Goal: Task Accomplishment & Management: Use online tool/utility

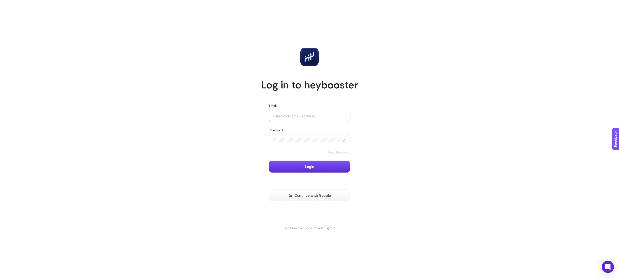
click at [324, 113] on div at bounding box center [310, 116] width 82 height 12
click at [324, 115] on input "Email" at bounding box center [310, 116] width 74 height 4
click at [317, 193] on button "Continue with Google" at bounding box center [310, 196] width 82 height 12
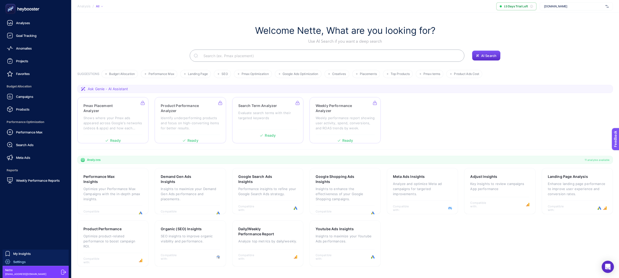
click at [19, 259] on div "Settings" at bounding box center [15, 261] width 21 height 5
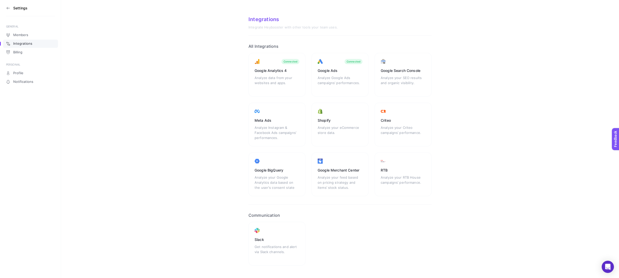
click at [8, 8] on icon at bounding box center [8, 8] width 4 height 4
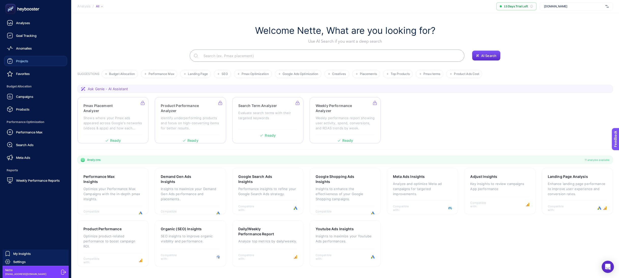
click at [30, 60] on link "Projects" at bounding box center [35, 61] width 63 height 10
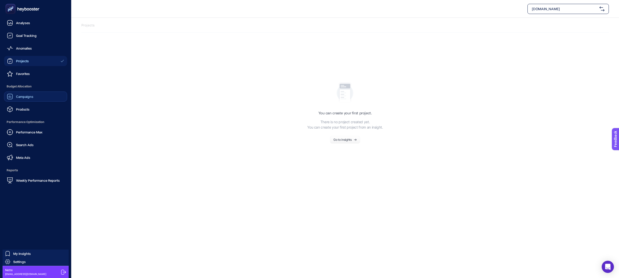
click at [22, 96] on span "Campaigns" at bounding box center [24, 97] width 17 height 4
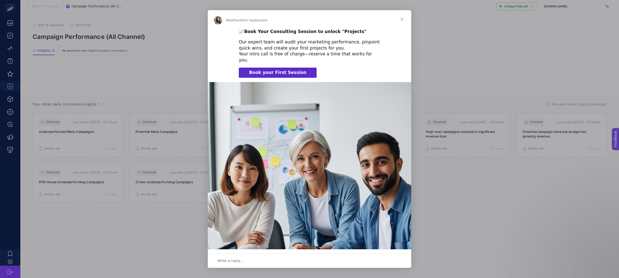
scroll to position [43, 0]
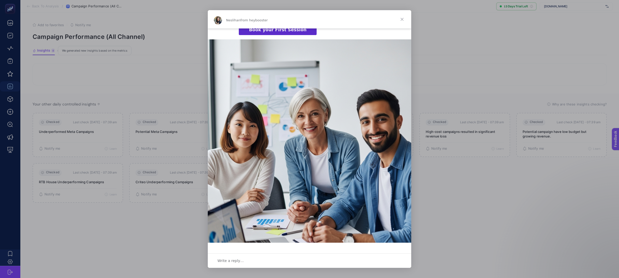
click at [403, 19] on span "Close" at bounding box center [402, 19] width 18 height 18
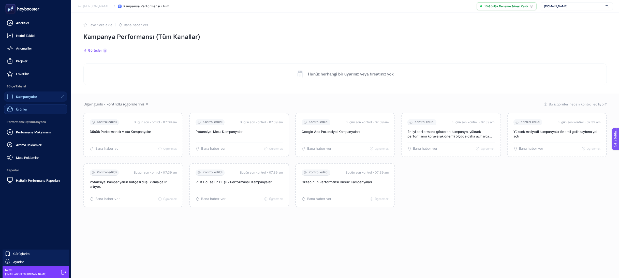
click at [21, 109] on font "Ürünler" at bounding box center [21, 109] width 11 height 4
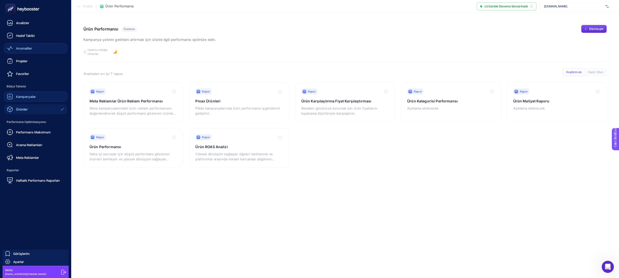
click at [27, 51] on div "Anomaliler" at bounding box center [19, 48] width 25 height 6
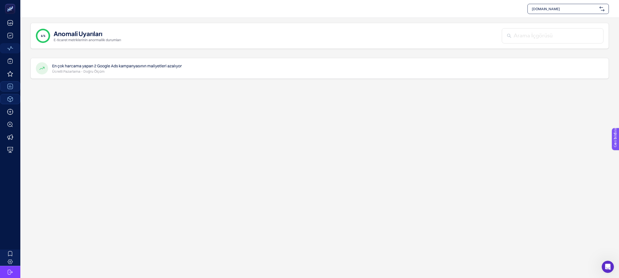
click at [563, 9] on span "www.nette.com.tr" at bounding box center [565, 8] width 66 height 5
click at [561, 32] on font "+ Yeni Müşteri Ekle" at bounding box center [569, 31] width 32 height 5
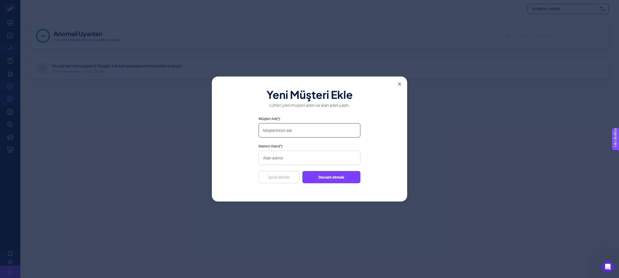
click at [283, 134] on input "Müşteri Adı(*)" at bounding box center [310, 130] width 102 height 14
type input "İnanç Fırın"
click at [284, 162] on input "İstemci Alanı(*)" at bounding box center [310, 158] width 102 height 14
type input "www.inancfirin.com.tr"
click at [313, 177] on button "Devam etmek" at bounding box center [331, 177] width 58 height 12
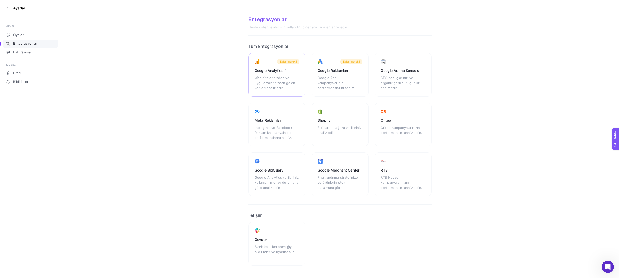
click at [277, 76] on font "Web sitelerinizden ve uygulamalarınızdan gelen verileri analiz edin." at bounding box center [275, 83] width 41 height 14
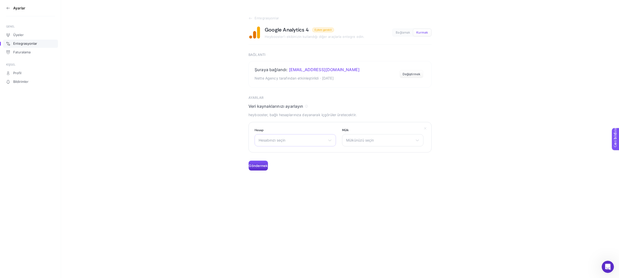
click at [316, 141] on span "Hesabınızı seçin" at bounding box center [292, 140] width 67 height 4
click at [285, 189] on li "İnanç Fırın" at bounding box center [295, 193] width 79 height 8
click at [364, 142] on font "Mülkünüzü seçin" at bounding box center [360, 140] width 28 height 4
drag, startPoint x: 361, startPoint y: 162, endPoint x: 323, endPoint y: 163, distance: 37.7
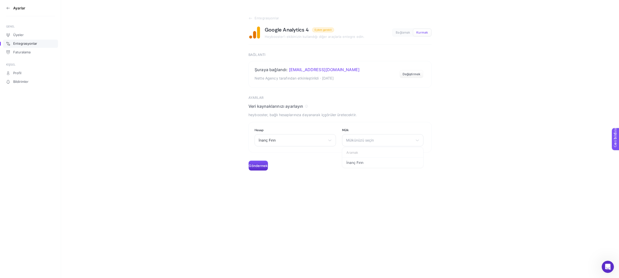
click at [361, 162] on font "İnanç Fırın" at bounding box center [354, 163] width 17 height 4
click at [262, 165] on font "Göndermek" at bounding box center [258, 166] width 19 height 4
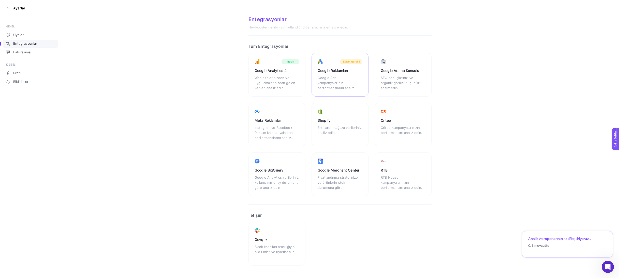
click at [348, 81] on div "Google Ads kampanyalarının performanslarını analiz edin." at bounding box center [340, 82] width 45 height 15
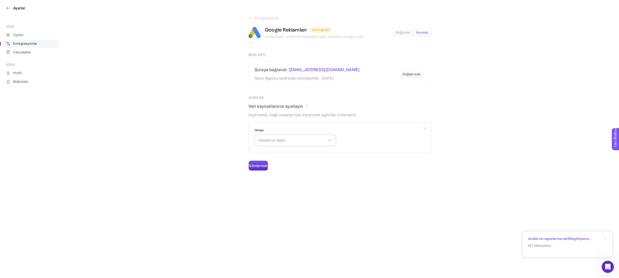
click at [277, 142] on font "Hesabınızı seçin" at bounding box center [272, 140] width 27 height 4
click at [285, 183] on font "Tarihi İnanç Fırın" at bounding box center [277, 184] width 37 height 4
click at [263, 167] on font "Göndermek" at bounding box center [258, 166] width 19 height 4
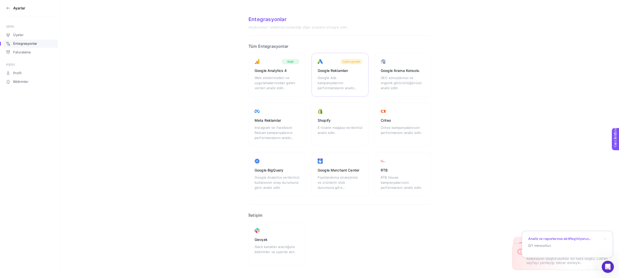
click at [360, 83] on div "Google Ads kampanyalarının performanslarını analiz edin." at bounding box center [340, 82] width 45 height 15
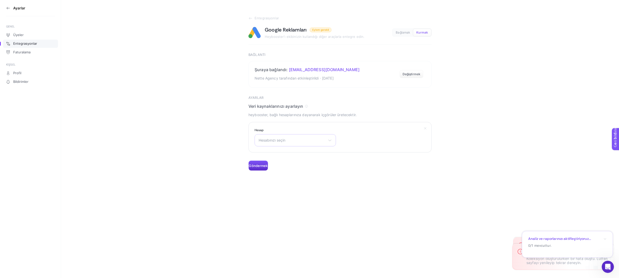
drag, startPoint x: 277, startPoint y: 143, endPoint x: 276, endPoint y: 140, distance: 3.9
click at [277, 143] on div "Hesabınızı seçin Kozmetik Dünyası Kozmetik Ürünleri Teks. ve Konf San. Tik. GİB…" at bounding box center [295, 140] width 81 height 12
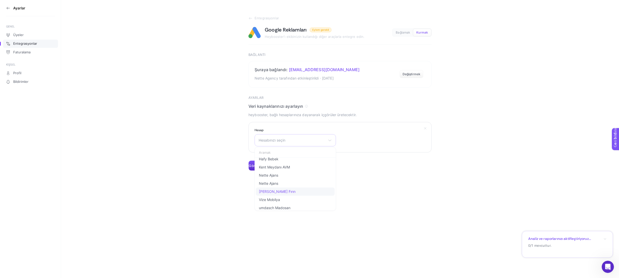
scroll to position [113, 0]
click at [274, 180] on font "Tarihi İnanç Fırın" at bounding box center [277, 179] width 37 height 4
click at [261, 166] on font "Göndermek" at bounding box center [258, 166] width 19 height 4
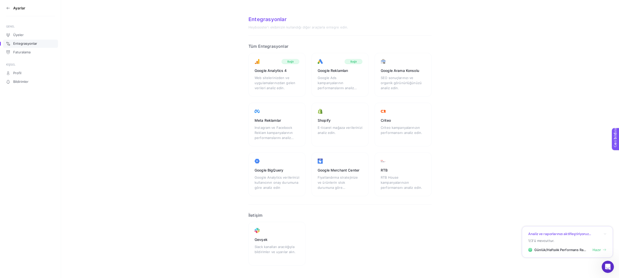
click at [403, 82] on font "SEO sonuçlarınızı ve organik görünürlüğünüzü analiz edin." at bounding box center [401, 83] width 41 height 14
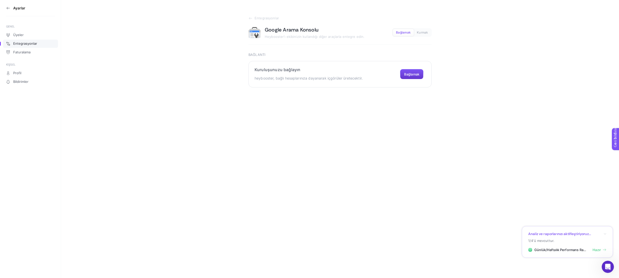
click at [409, 73] on font "Bağlamak" at bounding box center [411, 74] width 15 height 4
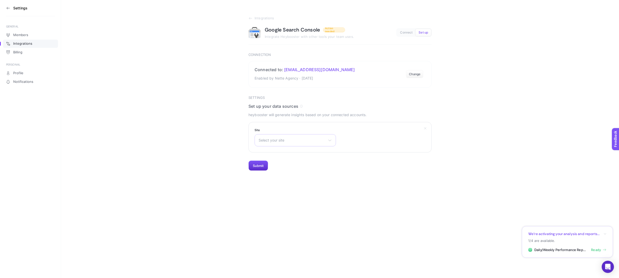
click at [309, 141] on span "Select your site" at bounding box center [292, 140] width 67 height 4
click at [293, 193] on span "[URL][DOMAIN_NAME]" at bounding box center [278, 194] width 38 height 4
click at [260, 167] on button "Submit" at bounding box center [259, 166] width 20 height 10
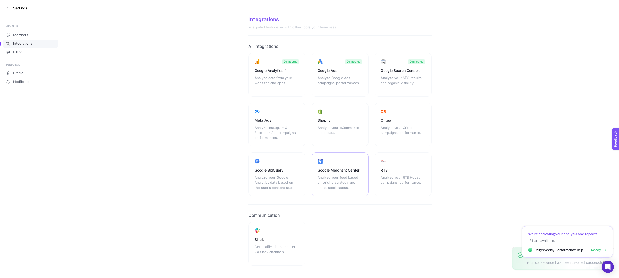
click at [334, 178] on div "Analyze your feed based on pricing strategy and items’ stock status." at bounding box center [340, 182] width 45 height 15
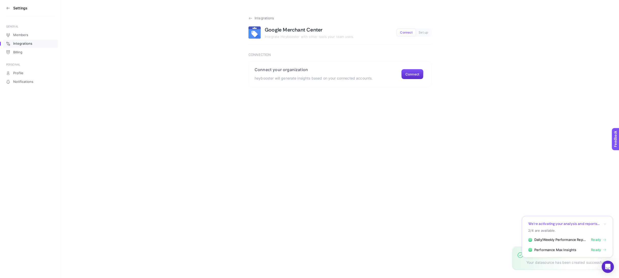
click at [250, 18] on icon at bounding box center [251, 18] width 4 height 4
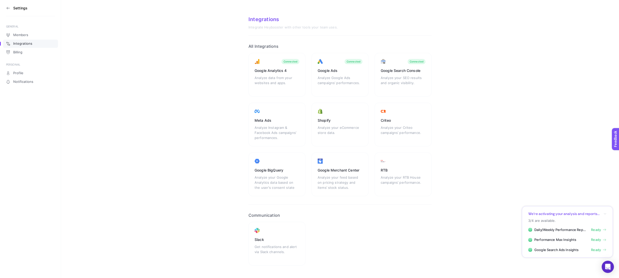
click at [602, 228] on link "Ready" at bounding box center [599, 230] width 16 height 5
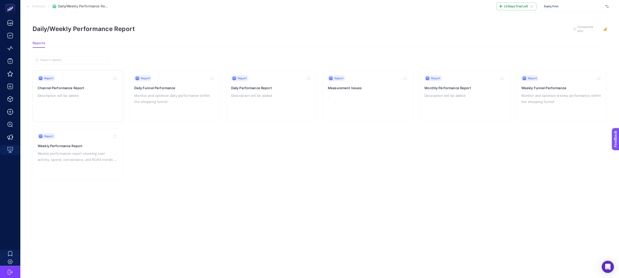
click at [70, 86] on h3 "Channel Performance Report" at bounding box center [78, 87] width 80 height 5
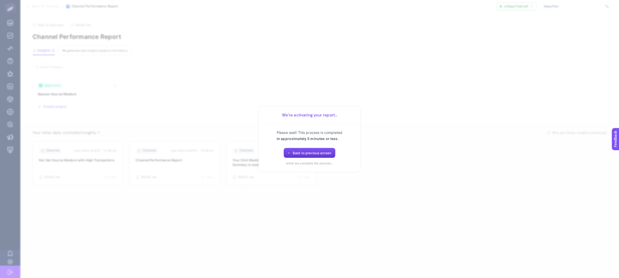
click at [296, 154] on span "Back to previous screen" at bounding box center [312, 153] width 39 height 4
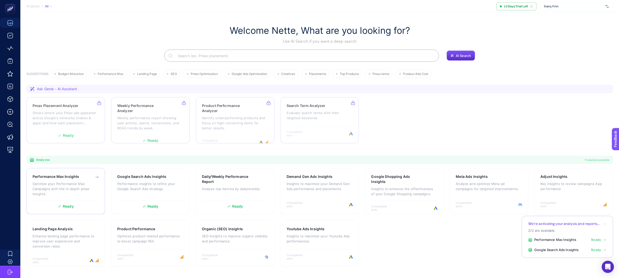
click at [71, 205] on span "Ready" at bounding box center [68, 207] width 11 height 4
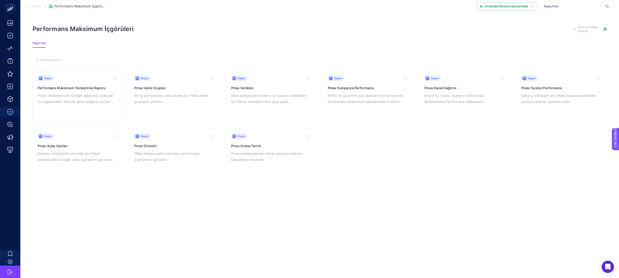
click at [68, 88] on font "Performans Maksimum Yerleştirme Raporu" at bounding box center [72, 88] width 68 height 4
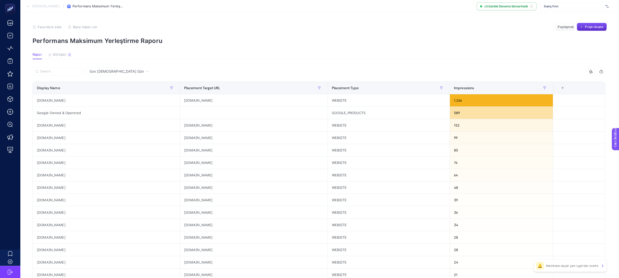
click at [52, 6] on font "Analize Geri Dön" at bounding box center [46, 6] width 28 height 4
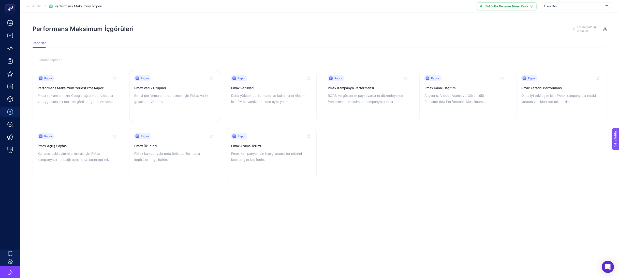
click at [151, 89] on font "Pmax Varlık Grupları" at bounding box center [150, 88] width 32 height 4
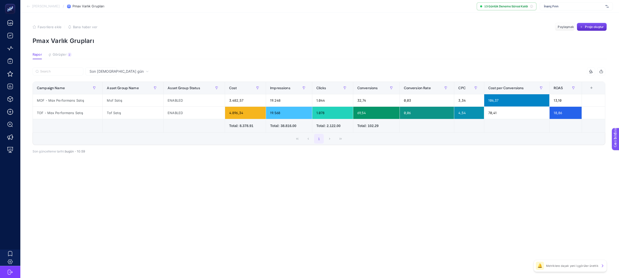
drag, startPoint x: 330, startPoint y: 139, endPoint x: 338, endPoint y: 139, distance: 8.4
click at [331, 139] on div "1" at bounding box center [319, 139] width 572 height 12
drag, startPoint x: 341, startPoint y: 139, endPoint x: 335, endPoint y: 138, distance: 6.4
click at [341, 139] on div "1" at bounding box center [319, 139] width 572 height 12
click at [330, 139] on div "1" at bounding box center [319, 139] width 572 height 12
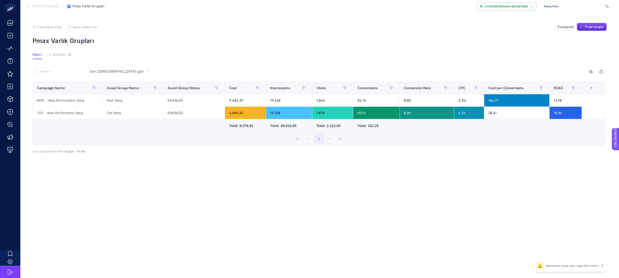
drag, startPoint x: 329, startPoint y: 139, endPoint x: 319, endPoint y: 139, distance: 9.9
click at [328, 139] on div "1" at bounding box center [319, 139] width 572 height 12
click at [40, 6] on font "Analize Geri Dön" at bounding box center [46, 6] width 28 height 4
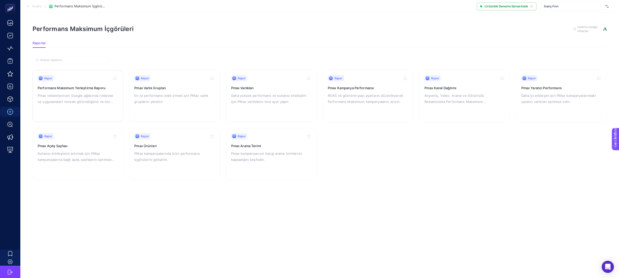
click at [89, 96] on font "Pmax reklamlarınızın Google ağlarında (videolar ve uygulamalar) nerede göründüğ…" at bounding box center [77, 102] width 78 height 16
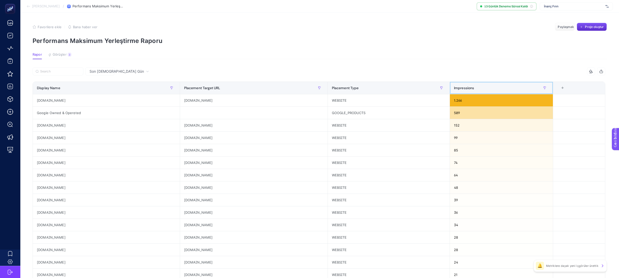
drag, startPoint x: 477, startPoint y: 88, endPoint x: 453, endPoint y: 87, distance: 24.4
click at [453, 87] on th "Impressions" at bounding box center [501, 88] width 103 height 12
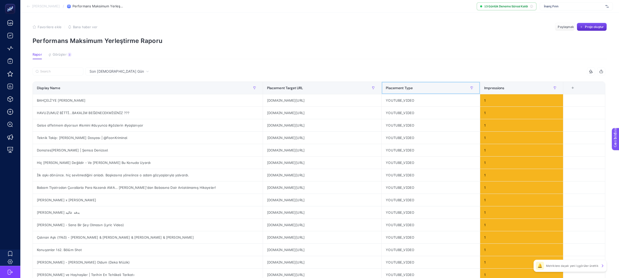
drag, startPoint x: 453, startPoint y: 88, endPoint x: 409, endPoint y: 56, distance: 54.0
click at [411, 56] on article "Favorilere ekle YANLIŞ Bana haber ver Paylaşmak Proje oluştur Performans Maksim…" at bounding box center [319, 212] width 599 height 398
click at [505, 86] on span "Impressions" at bounding box center [494, 88] width 20 height 4
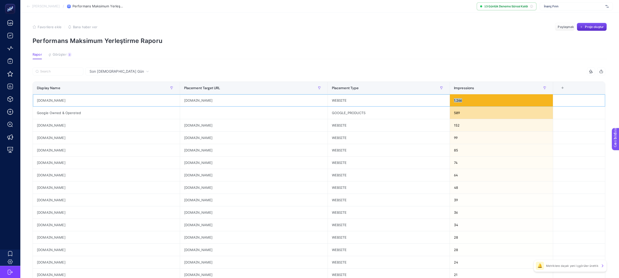
drag, startPoint x: 460, startPoint y: 100, endPoint x: 449, endPoint y: 99, distance: 10.8
click at [450, 99] on div "1.266" at bounding box center [501, 100] width 103 height 12
click at [350, 68] on div "Impressions" at bounding box center [462, 71] width 286 height 8
click at [60, 54] on font "Görüşler" at bounding box center [60, 54] width 14 height 4
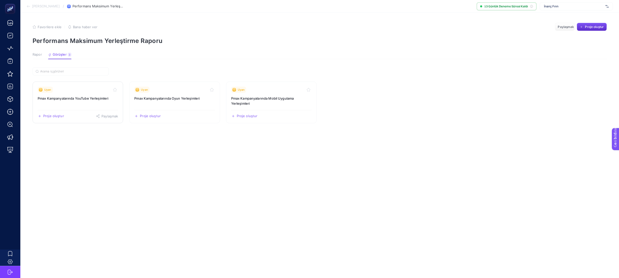
click at [75, 99] on font "Pmax Kampanyalarında YouTube Yerleşimleri" at bounding box center [73, 98] width 71 height 4
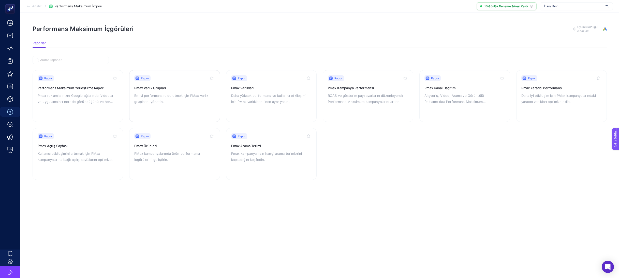
click at [173, 103] on p "En iyi performansı elde etmek için PMax varlık gruplarını yönetin." at bounding box center [174, 99] width 80 height 12
click at [257, 107] on div "Rapor Pmax Varlıkları Daha yüksek performans ve kullanıcı etkileşimi için PMax …" at bounding box center [271, 96] width 80 height 42
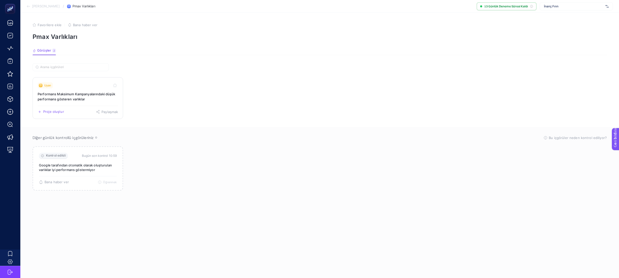
click at [65, 100] on font "Performans Maksimum Kampanyalarındaki düşük performans gösteren varlıklar" at bounding box center [77, 96] width 78 height 9
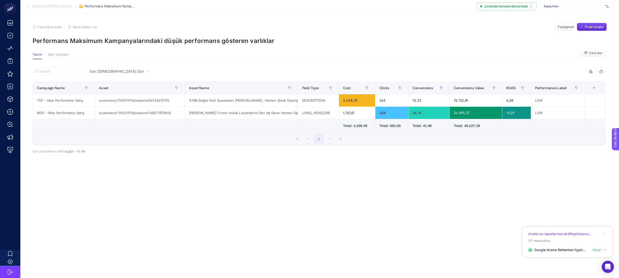
click at [28, 7] on icon at bounding box center [28, 6] width 4 height 4
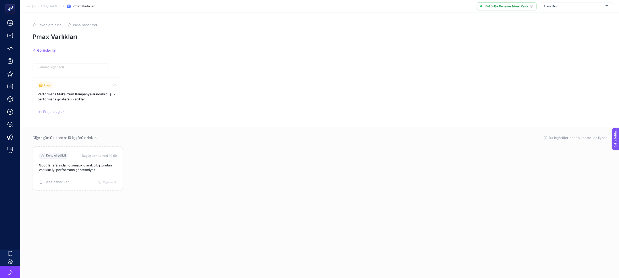
click at [28, 6] on icon at bounding box center [28, 6] width 4 height 4
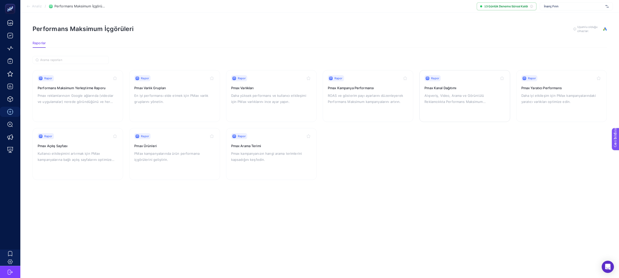
click at [446, 101] on font "Alışveriş, Video, Arama ve Görüntülü Reklamcılıkta Performans Maksimum sonuçlar…" at bounding box center [455, 102] width 61 height 16
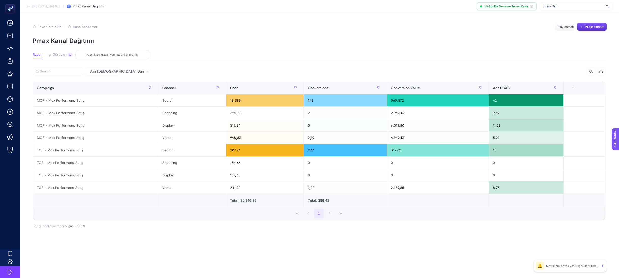
click at [59, 54] on font "Görüşler" at bounding box center [60, 54] width 14 height 4
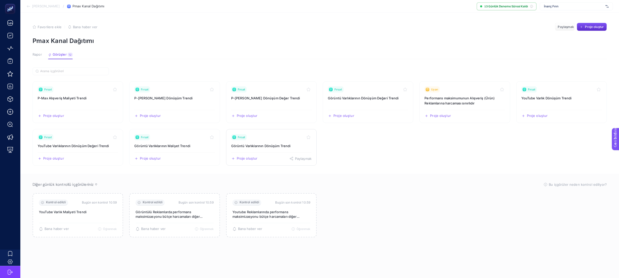
click at [275, 147] on font "Görüntü Varlıklarının Dönüşüm Trendi" at bounding box center [261, 146] width 60 height 4
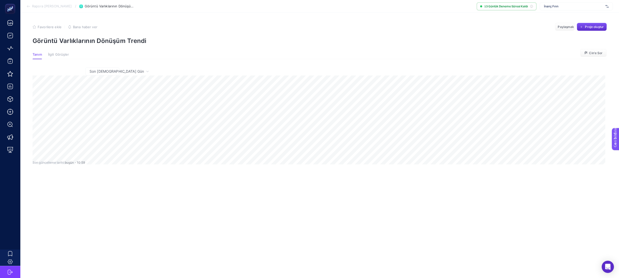
click at [50, 6] on font "Rapora Geri Dön" at bounding box center [52, 6] width 40 height 4
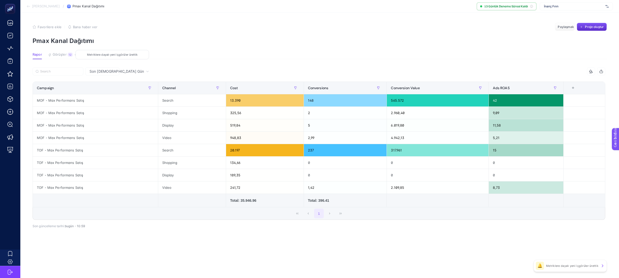
click at [59, 55] on font "Görüşler" at bounding box center [60, 54] width 14 height 4
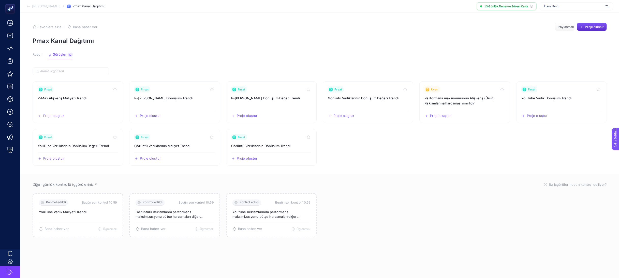
click at [50, 7] on font "Analize Geri Dön" at bounding box center [46, 6] width 28 height 4
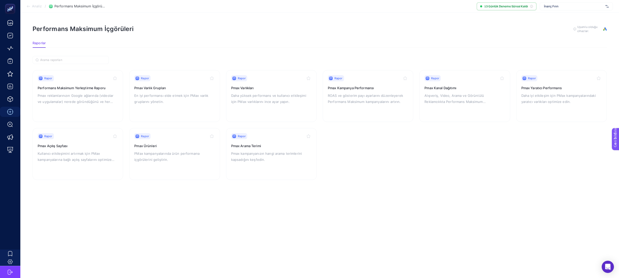
click at [38, 7] on font "Analiz" at bounding box center [37, 6] width 10 height 4
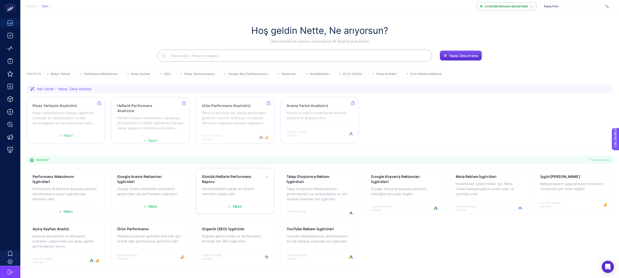
click at [251, 196] on p "Günlük/haftalık olarak en önemli metrikleri analiz edin." at bounding box center [235, 191] width 66 height 10
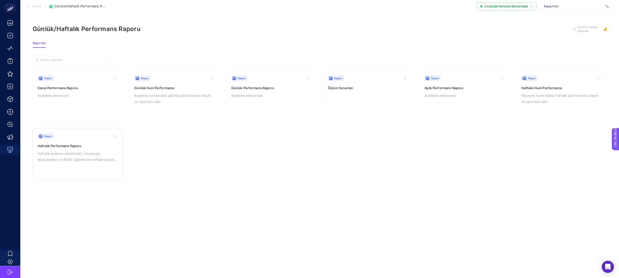
click at [67, 159] on font "Haftalık kullanıcı aktivitesini, harcamayı, dönüşümleri ve ROAS eğilimlerini ha…" at bounding box center [77, 160] width 79 height 16
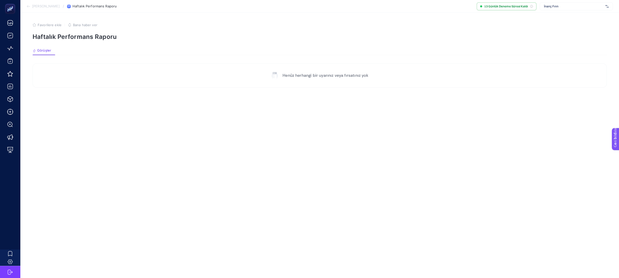
click at [35, 6] on font "Analize Geri Dön" at bounding box center [46, 6] width 28 height 4
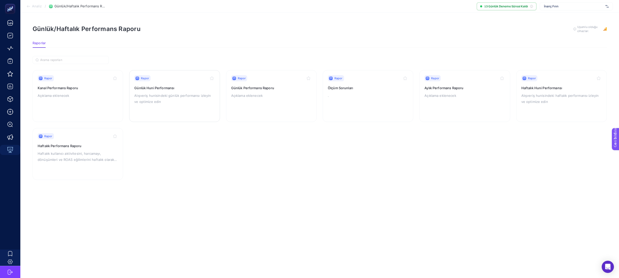
click at [154, 100] on font "Alışveriş hunisindeki günlük performansı izleyin ve optimize edin" at bounding box center [172, 99] width 77 height 10
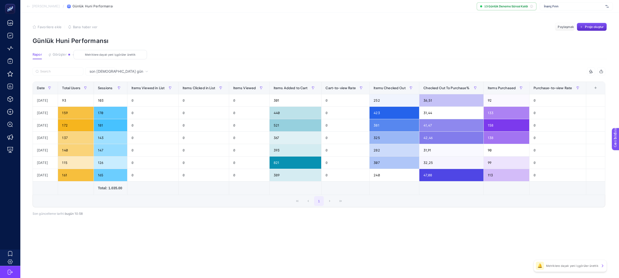
click at [64, 56] on font "Görüşler" at bounding box center [60, 54] width 14 height 4
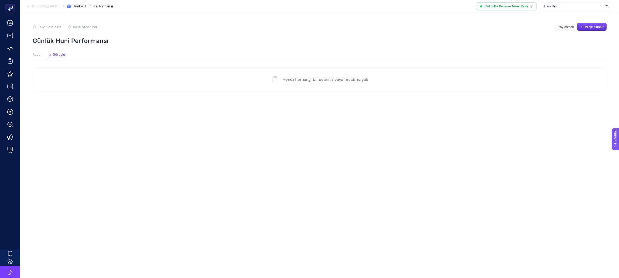
click at [32, 53] on article "Favorilere ekle YANLIŞ Bana haber ver Paylaşmak Proje oluştur Günlük Huni Perfo…" at bounding box center [319, 146] width 599 height 266
click at [35, 55] on font "Rapor" at bounding box center [37, 54] width 9 height 4
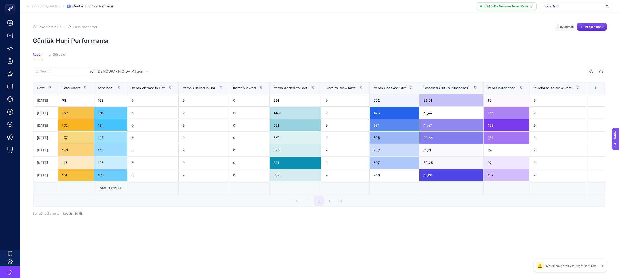
click at [33, 6] on font "Analize Geri Dön" at bounding box center [46, 6] width 28 height 4
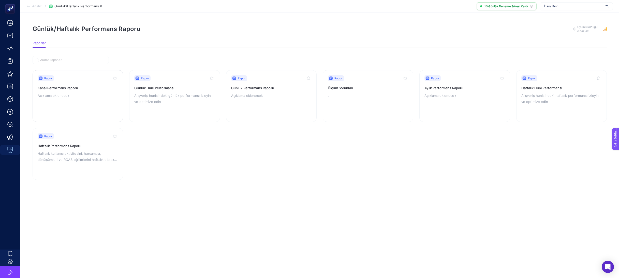
click at [79, 99] on div "Rapor Kanal Performans Raporu Açıklama eklenecek" at bounding box center [78, 96] width 80 height 42
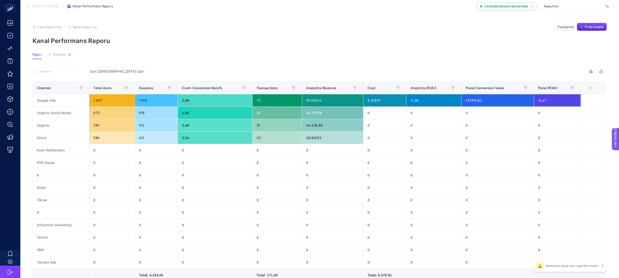
click at [28, 7] on icon at bounding box center [28, 6] width 4 height 4
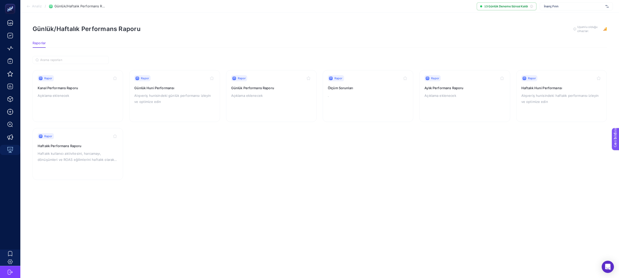
click at [28, 7] on icon at bounding box center [28, 6] width 4 height 4
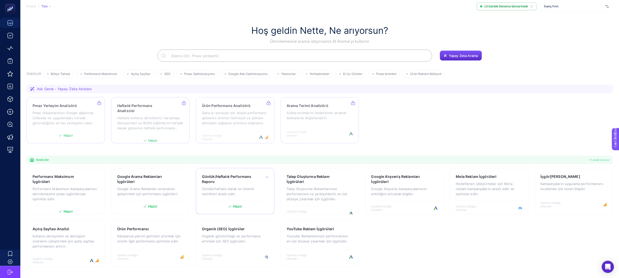
click at [209, 188] on font "Günlük/haftalık olarak en önemli metrikleri analiz edin." at bounding box center [228, 191] width 52 height 9
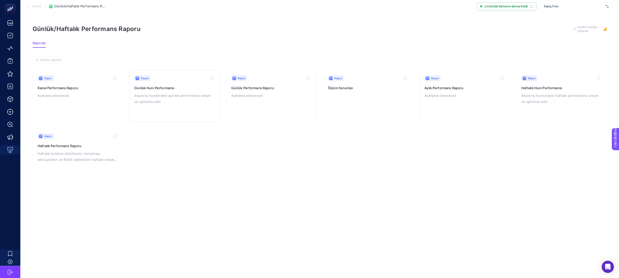
click at [148, 97] on p "Alışveriş hunisindeki günlük performansı izleyin ve optimize edin" at bounding box center [174, 99] width 80 height 12
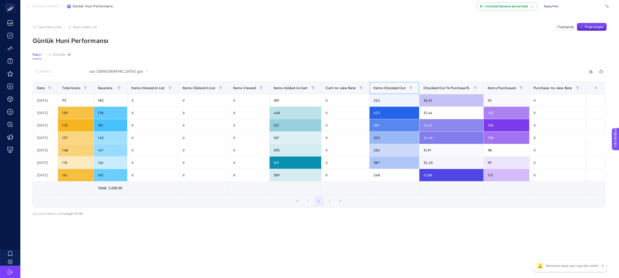
drag, startPoint x: 374, startPoint y: 87, endPoint x: 409, endPoint y: 90, distance: 35.0
click at [409, 90] on th "Items Checked Out" at bounding box center [395, 88] width 50 height 12
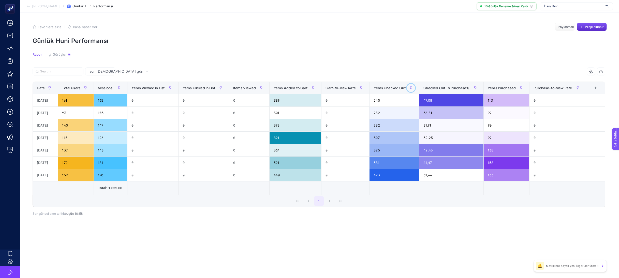
drag, startPoint x: 410, startPoint y: 88, endPoint x: 383, endPoint y: 89, distance: 27.0
click at [384, 89] on div "Items Checked Out" at bounding box center [394, 88] width 41 height 8
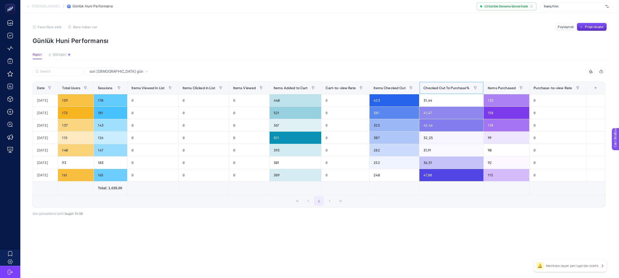
click at [438, 87] on span "Checked Out To Purchase%" at bounding box center [447, 88] width 46 height 4
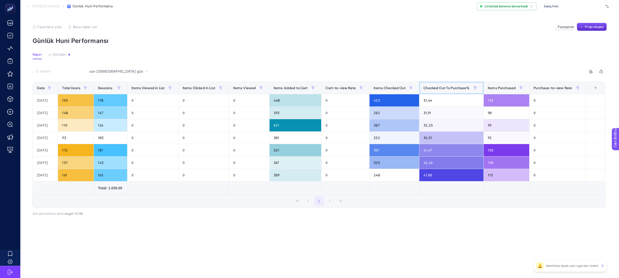
click at [438, 87] on span "Checked Out To Purchase%" at bounding box center [447, 88] width 46 height 4
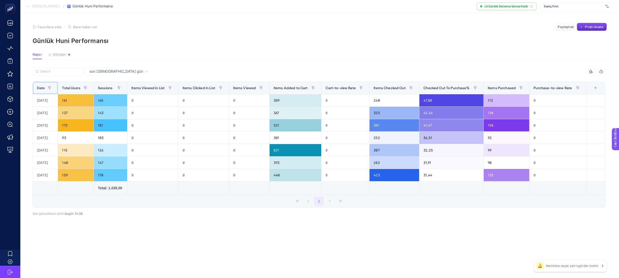
click at [44, 89] on span "Date" at bounding box center [41, 88] width 8 height 4
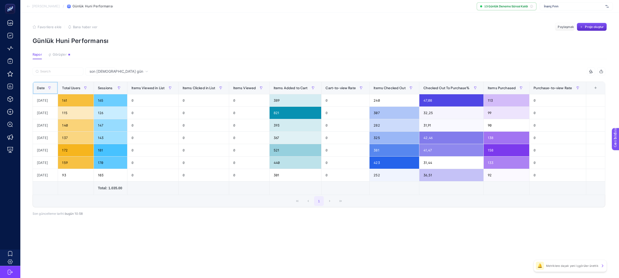
click at [44, 89] on span "Date" at bounding box center [41, 88] width 8 height 4
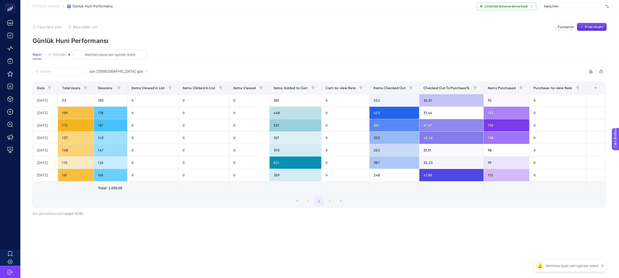
click at [64, 55] on font "Görüşler" at bounding box center [60, 54] width 14 height 4
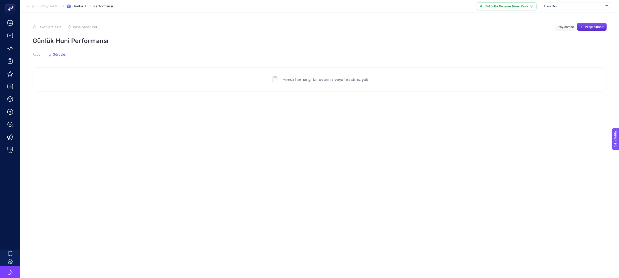
click at [35, 53] on font "Rapor" at bounding box center [37, 54] width 9 height 4
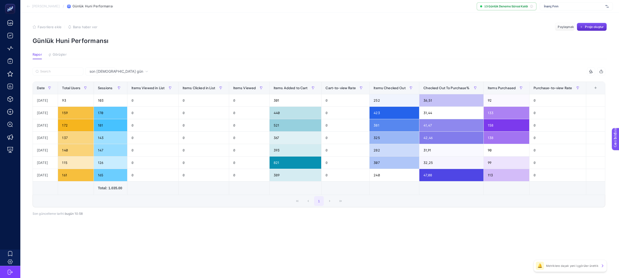
click at [43, 6] on font "Analize Geri Dön" at bounding box center [46, 6] width 28 height 4
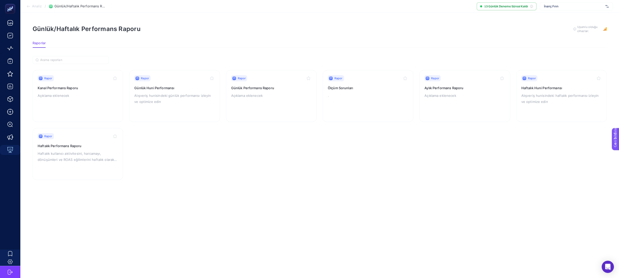
click at [43, 6] on ul "Analiz / Günlük/Haftalık Performans Raporu" at bounding box center [65, 6] width 79 height 4
click at [39, 5] on font "Analiz" at bounding box center [37, 6] width 10 height 4
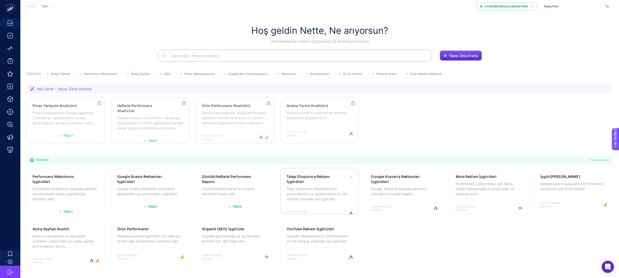
click at [323, 200] on font "Talep Oluşturma Reklamlarınızın performansını ve yerleşimlerini en üst düzeye ç…" at bounding box center [317, 194] width 61 height 14
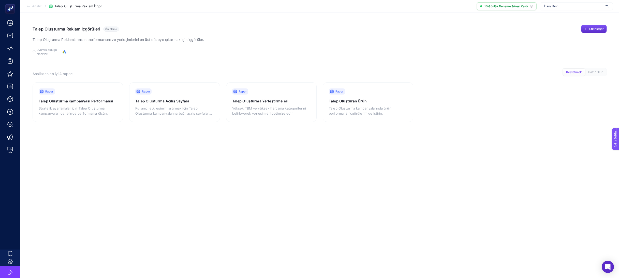
click at [34, 7] on font "Analiz" at bounding box center [37, 6] width 10 height 4
